Goal: Task Accomplishment & Management: Complete application form

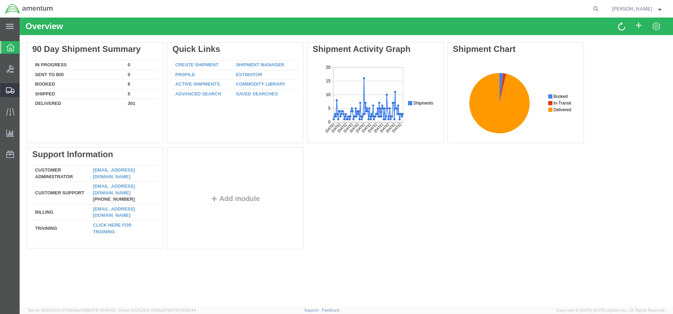
click at [0, 0] on span "Create Shipment" at bounding box center [0, 0] width 0 height 0
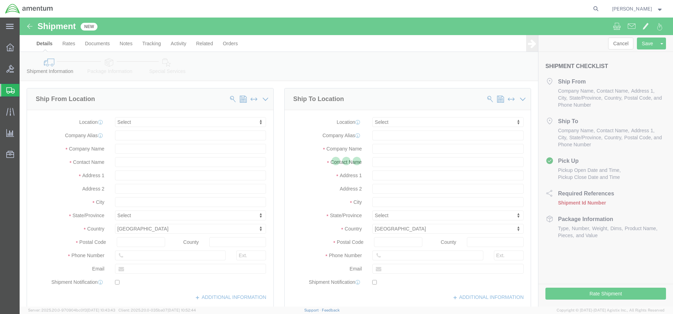
select select
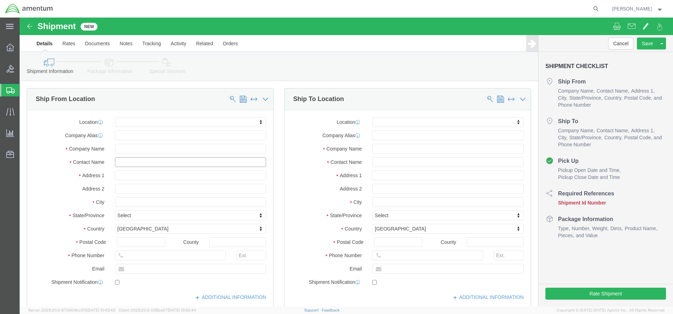
click input "text"
type input "[PERSON_NAME]"
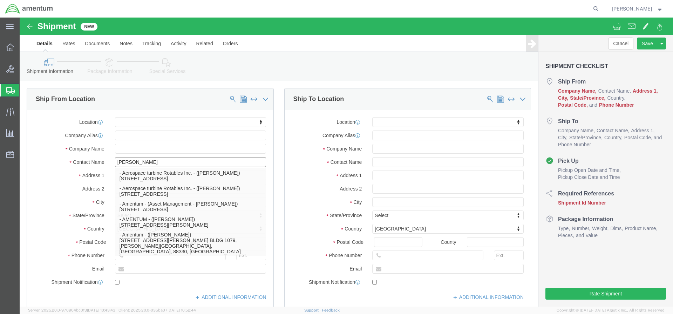
click p "- Amentum - ([PERSON_NAME]***) BLDG [STREET_ADDRESS][PERSON_NAME] Defrenn Army …"
select select "[GEOGRAPHIC_DATA]"
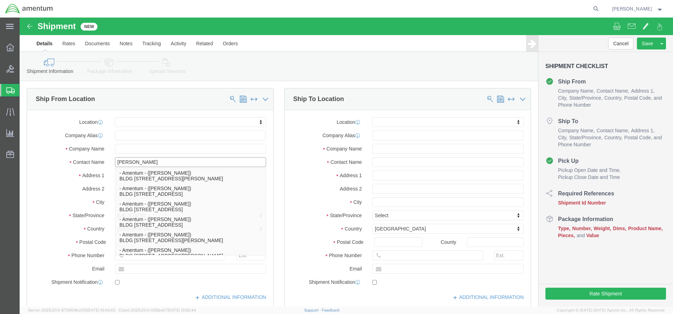
type input "[PERSON_NAME]"
click label "Address 2"
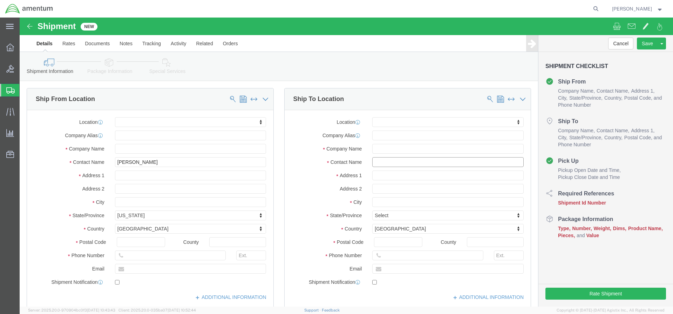
click input "text"
type input "[PERSON_NAME]"
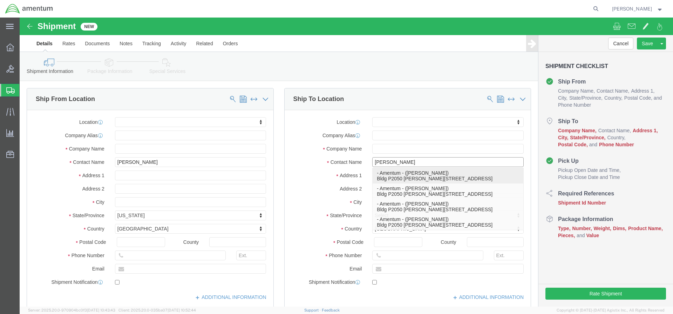
click p "- Amentum - ([PERSON_NAME]) Bldg P2050 [PERSON_NAME][GEOGRAPHIC_DATA], [GEOGRAP…"
select select "NY"
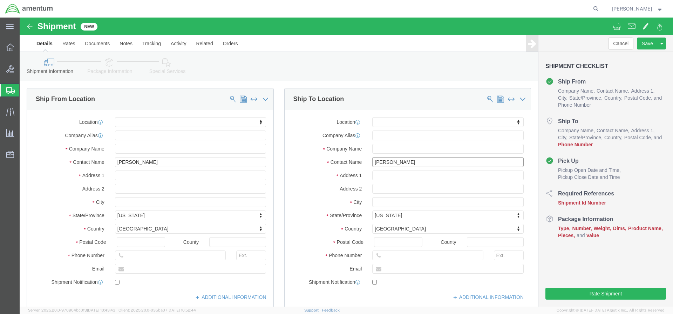
type input "[PERSON_NAME]"
click input "text"
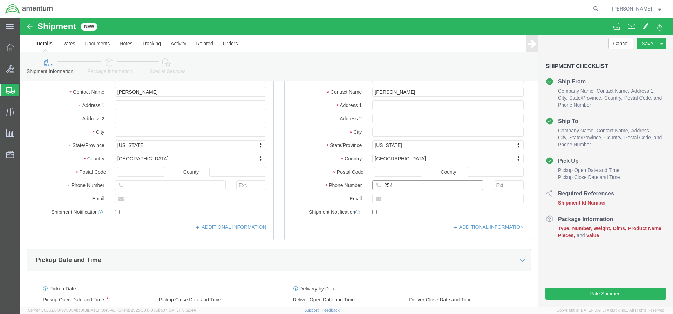
type input "254 2"
